Goal: Find specific page/section

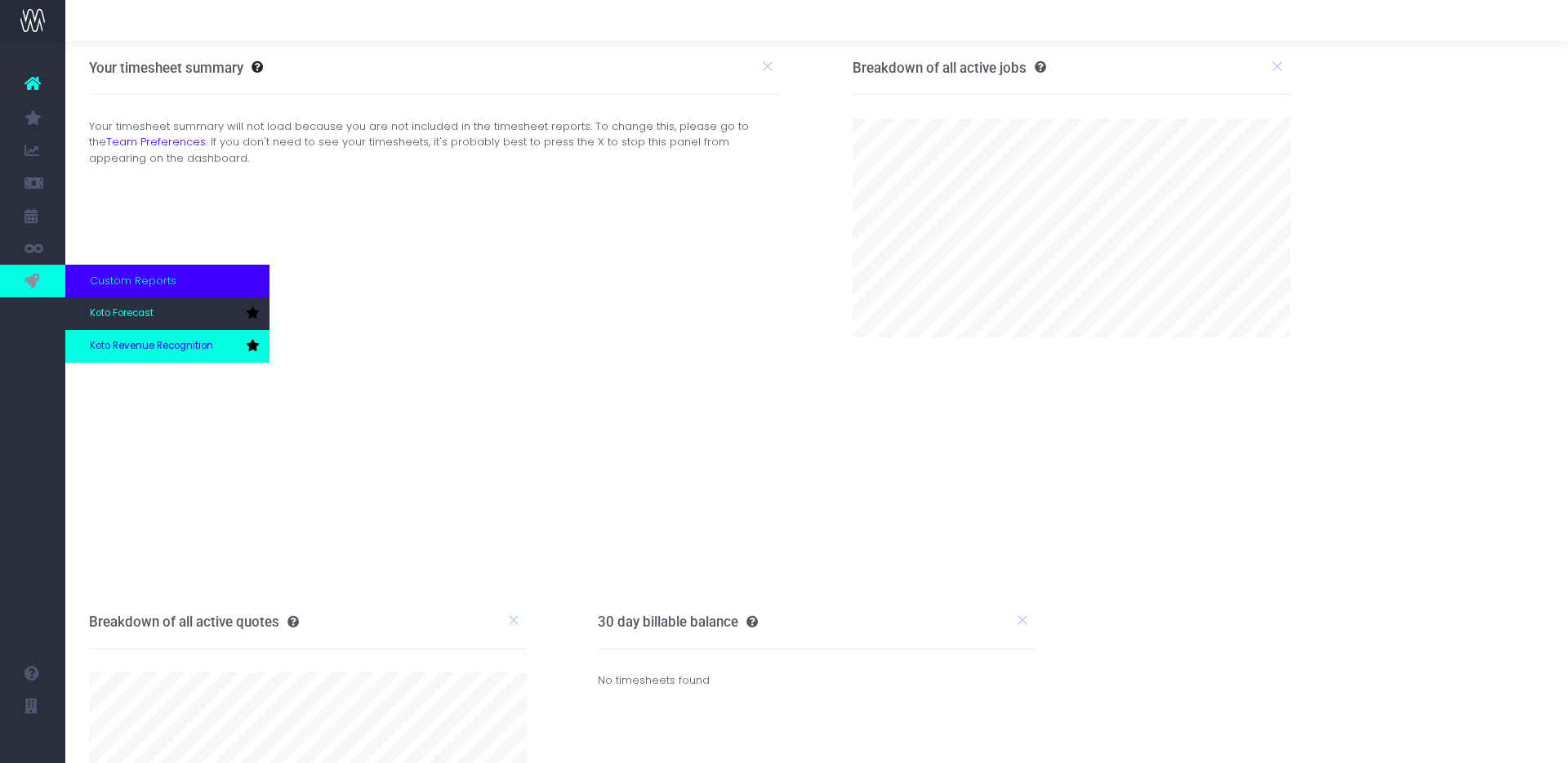
click at [112, 332] on link "Koto Revenue Recognition" at bounding box center [167, 347] width 204 height 33
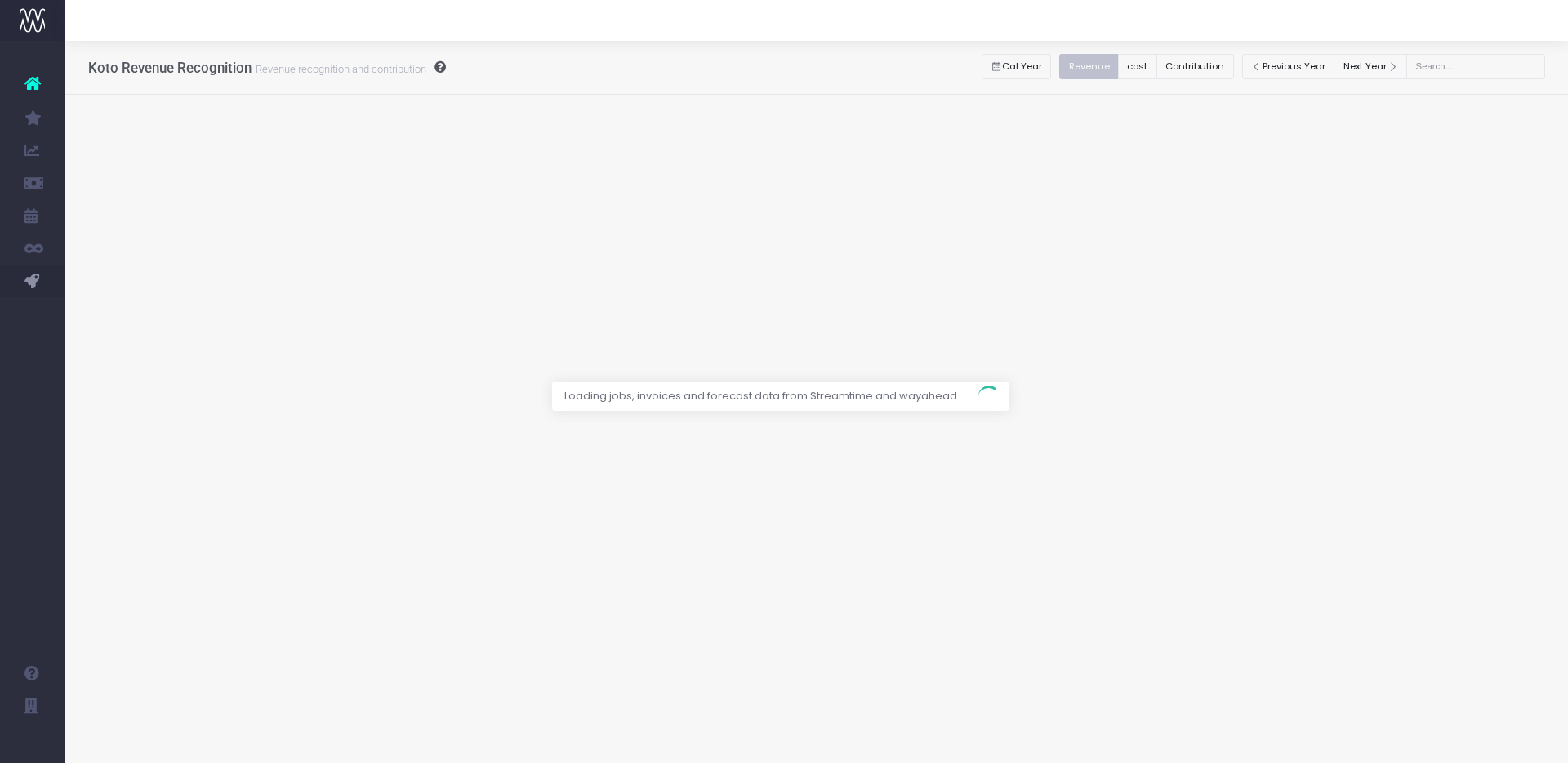
click at [1154, 69] on div at bounding box center [784, 381] width 1568 height 763
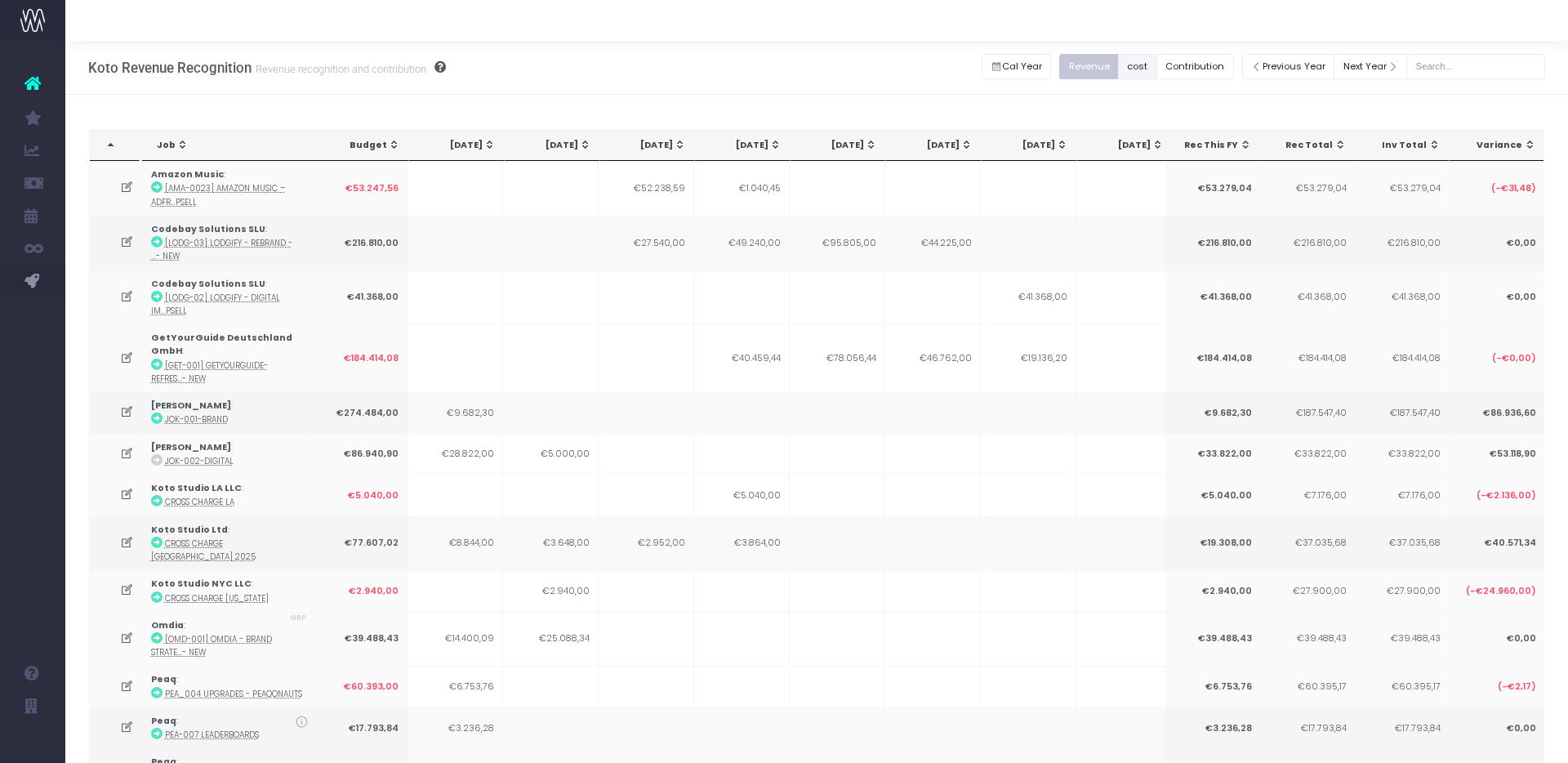
click at [1155, 64] on button "cost" at bounding box center [1137, 66] width 39 height 25
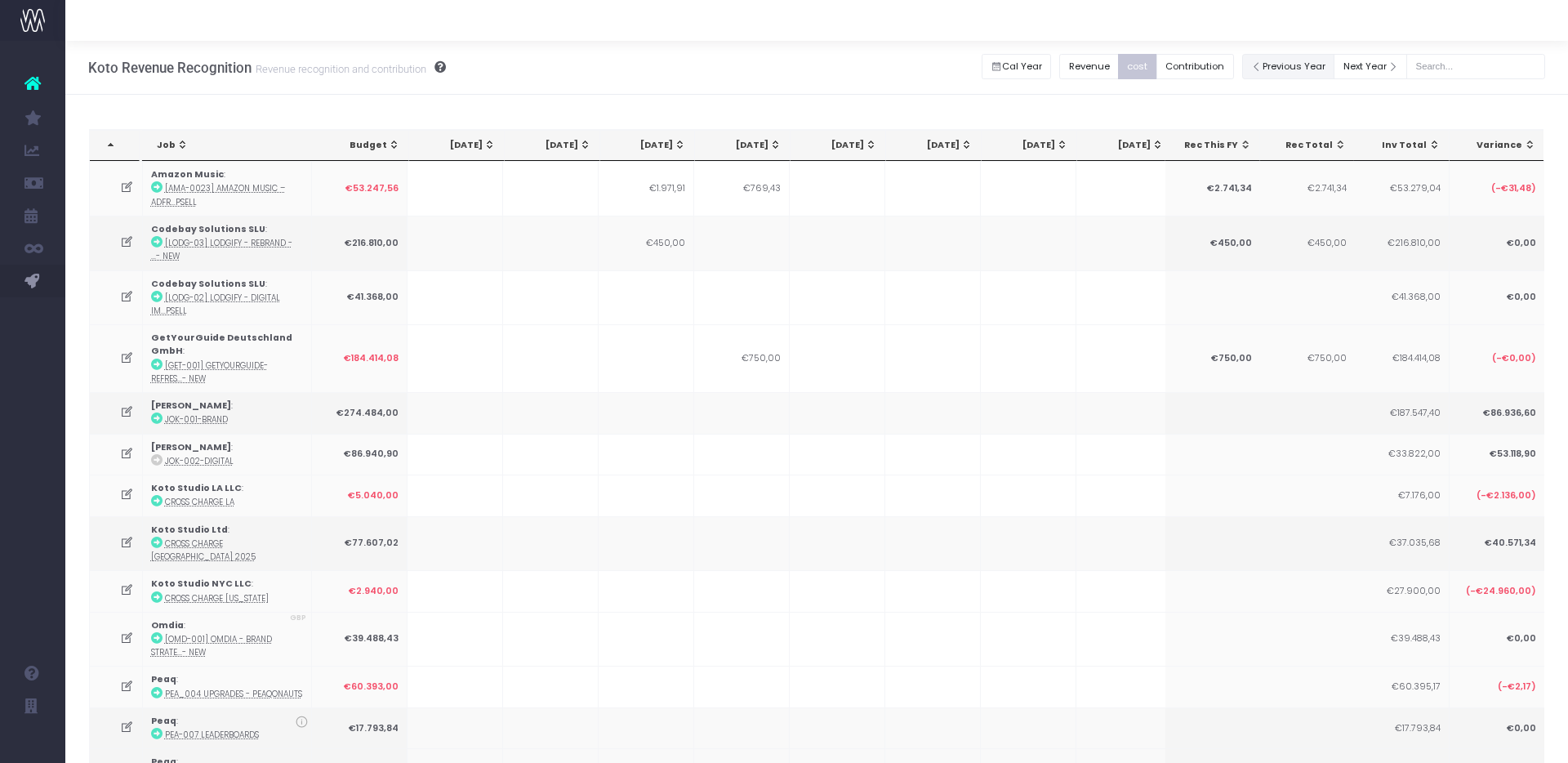
click at [1317, 72] on button "Previous Year" at bounding box center [1288, 66] width 93 height 25
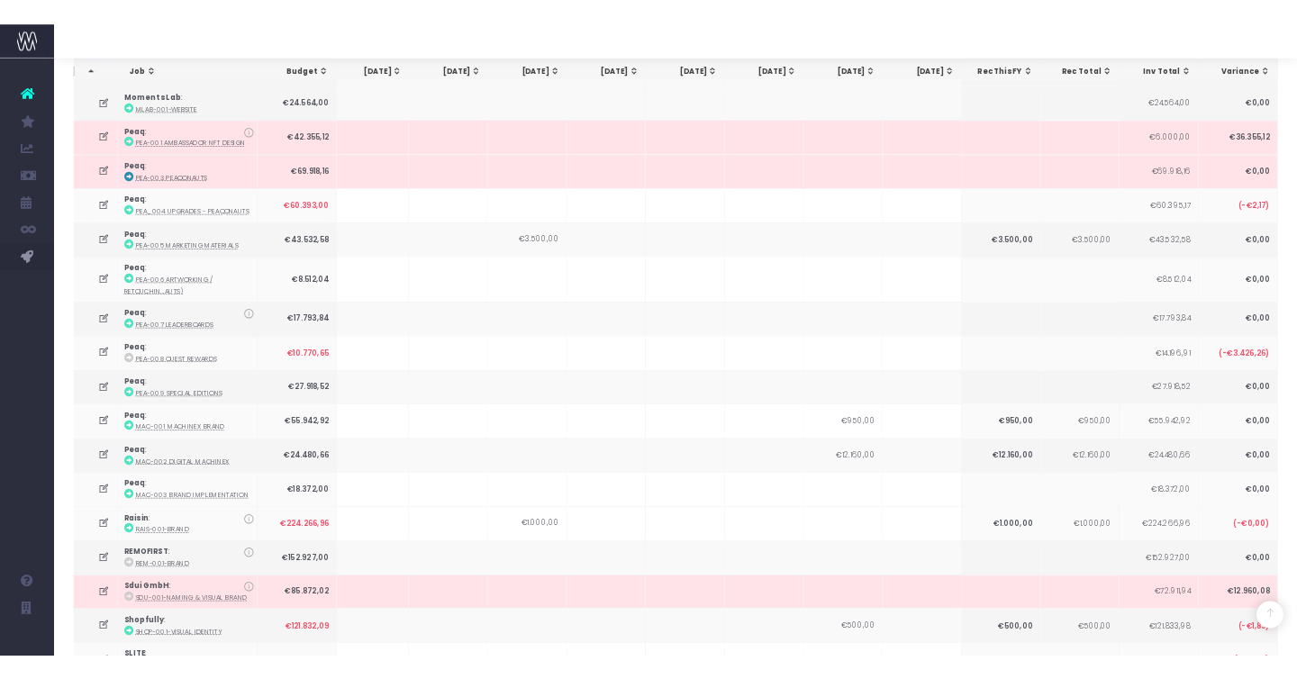
scroll to position [1731, 0]
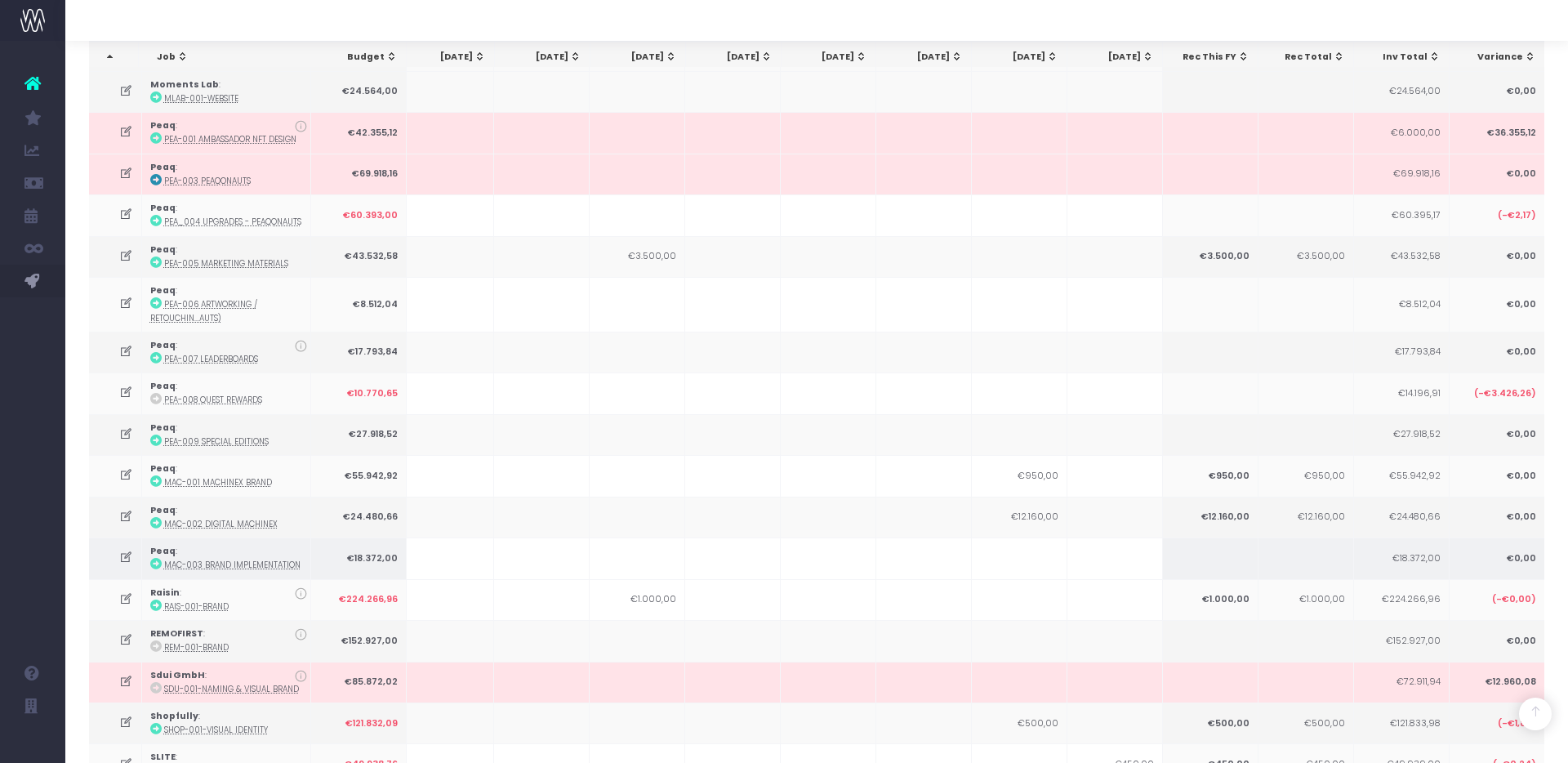
click at [522, 537] on td at bounding box center [541, 557] width 95 height 41
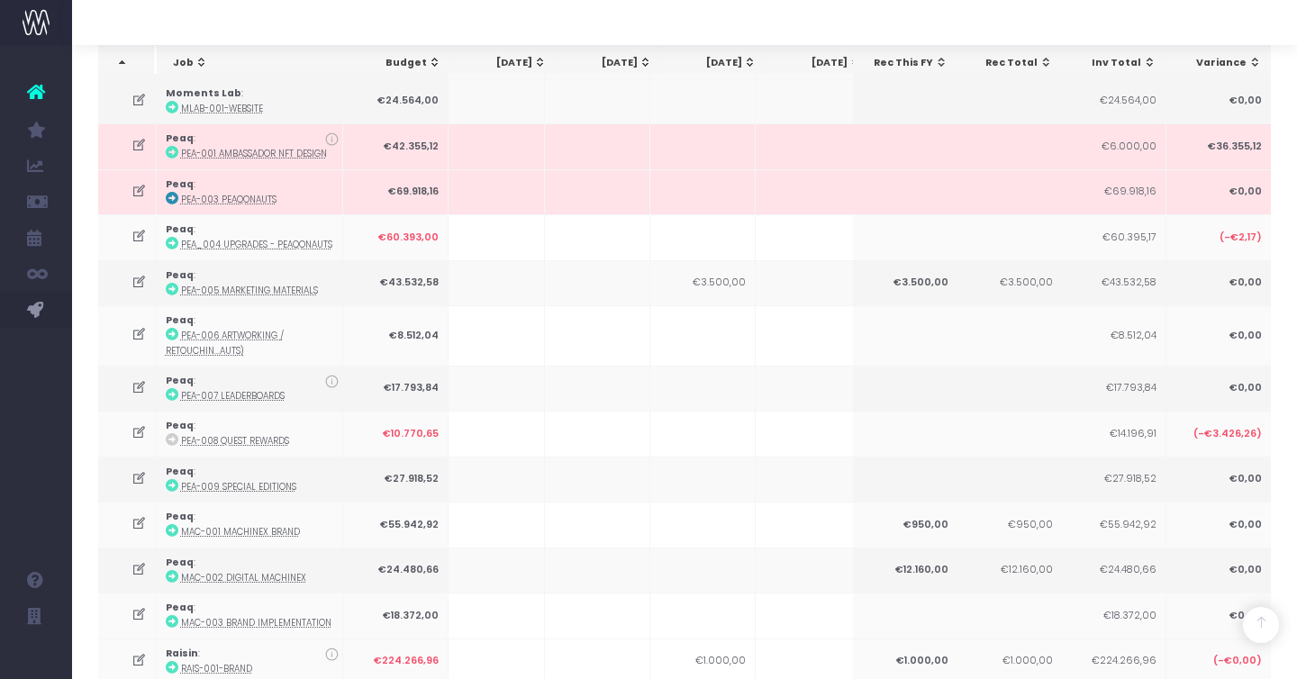
scroll to position [0, 431]
